Goal: Transaction & Acquisition: Download file/media

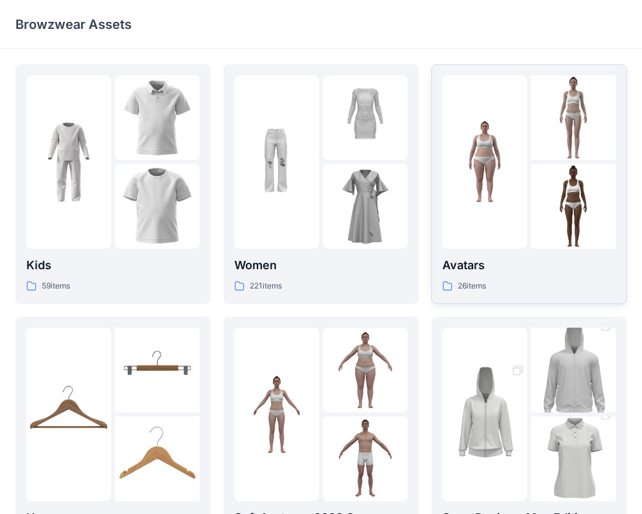
click at [508, 215] on div at bounding box center [485, 161] width 85 height 173
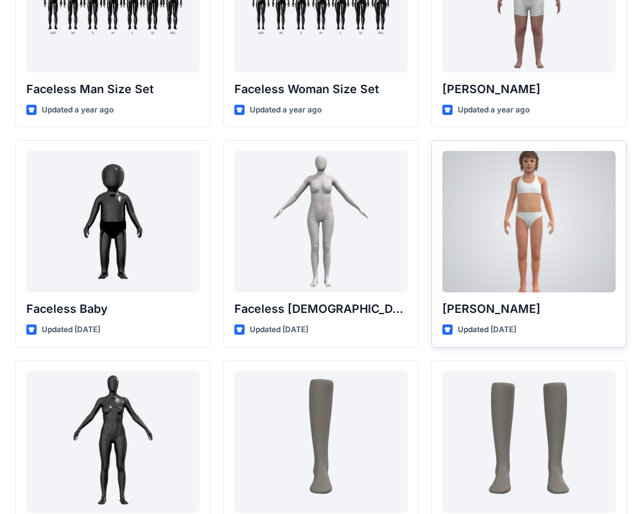
scroll to position [805, 0]
click at [513, 235] on div at bounding box center [529, 220] width 173 height 141
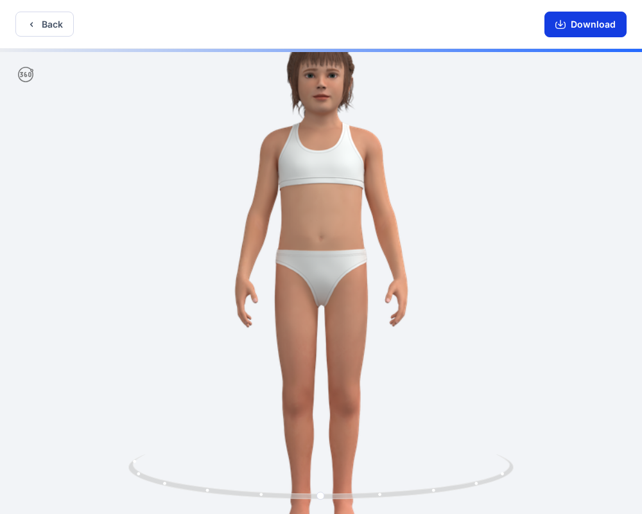
click at [573, 31] on button "Download" at bounding box center [586, 25] width 82 height 26
click at [561, 21] on icon "button" at bounding box center [561, 24] width 10 height 10
click at [563, 27] on icon "button" at bounding box center [561, 24] width 10 height 10
click at [577, 27] on button "Download" at bounding box center [586, 25] width 82 height 26
click at [561, 31] on button "Download" at bounding box center [586, 25] width 82 height 26
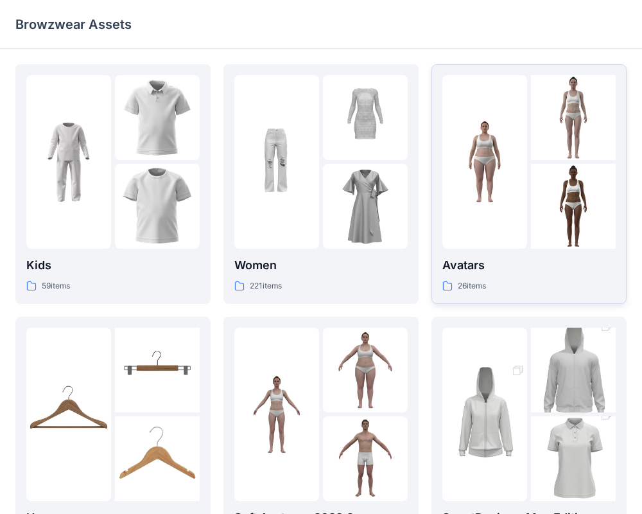
click at [490, 218] on div at bounding box center [485, 161] width 85 height 173
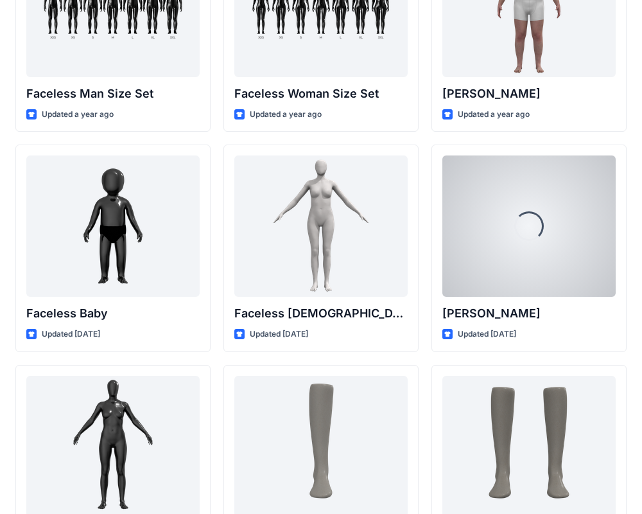
scroll to position [869, 0]
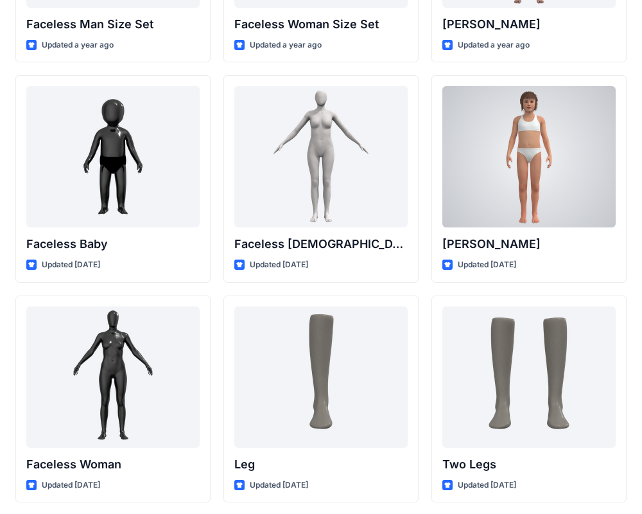
click at [540, 176] on div at bounding box center [529, 156] width 173 height 141
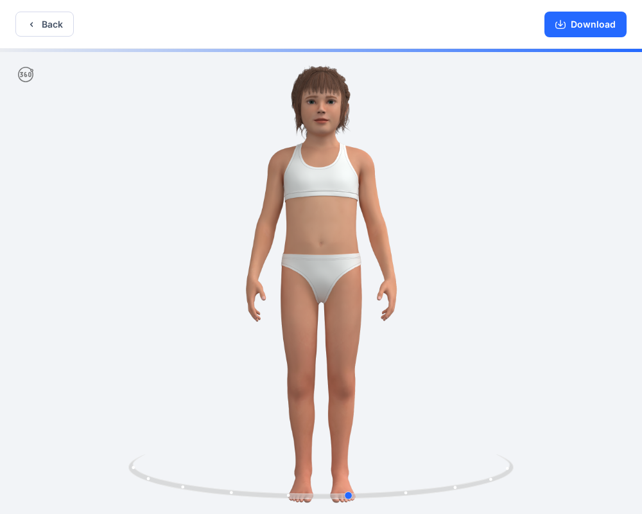
drag, startPoint x: 308, startPoint y: 190, endPoint x: 337, endPoint y: 201, distance: 30.5
click at [333, 202] on div at bounding box center [321, 283] width 642 height 468
click at [588, 23] on button "Download" at bounding box center [586, 25] width 82 height 26
click at [561, 24] on icon "button" at bounding box center [560, 23] width 5 height 6
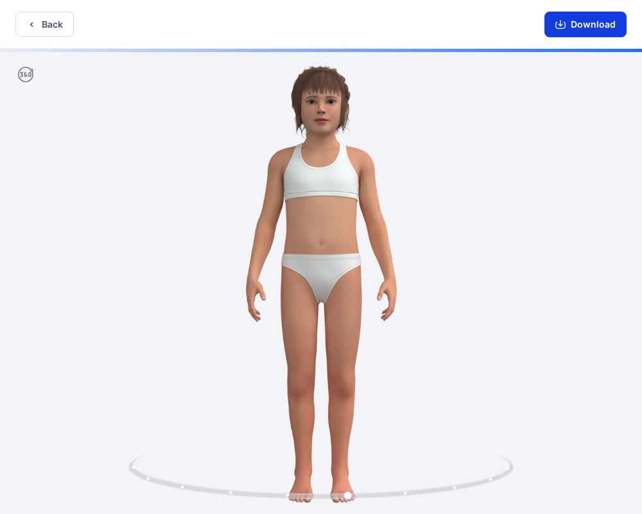
click at [559, 21] on icon "button" at bounding box center [561, 24] width 10 height 10
click at [560, 21] on icon "button" at bounding box center [561, 24] width 10 height 10
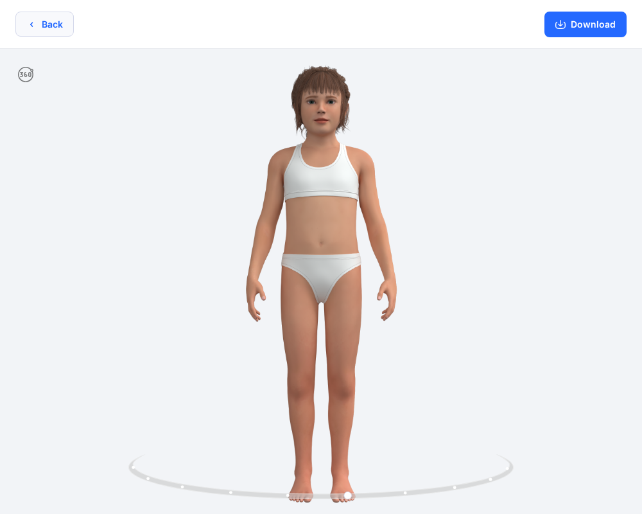
click at [54, 32] on button "Back" at bounding box center [44, 24] width 58 height 25
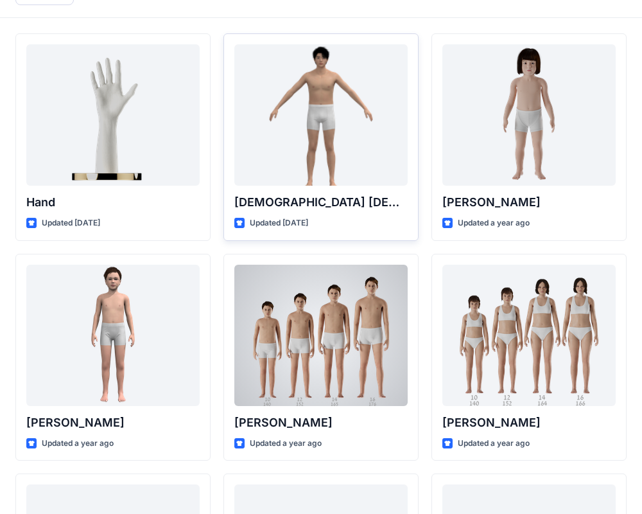
scroll to position [12, 0]
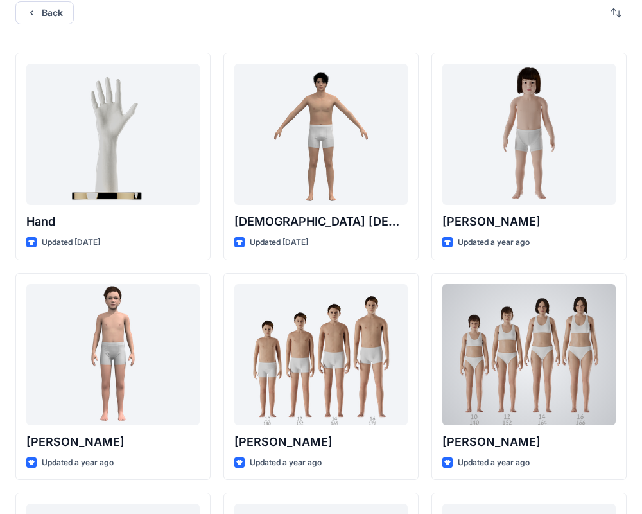
click at [513, 351] on div at bounding box center [529, 354] width 173 height 141
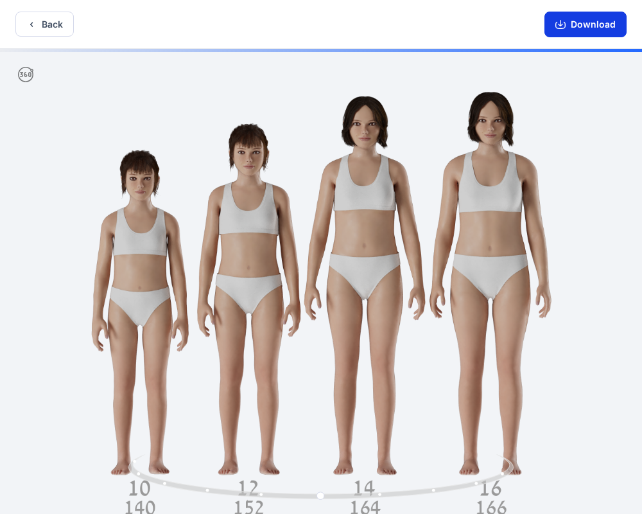
click at [560, 24] on icon "button" at bounding box center [561, 24] width 10 height 10
